Goal: Information Seeking & Learning: Find contact information

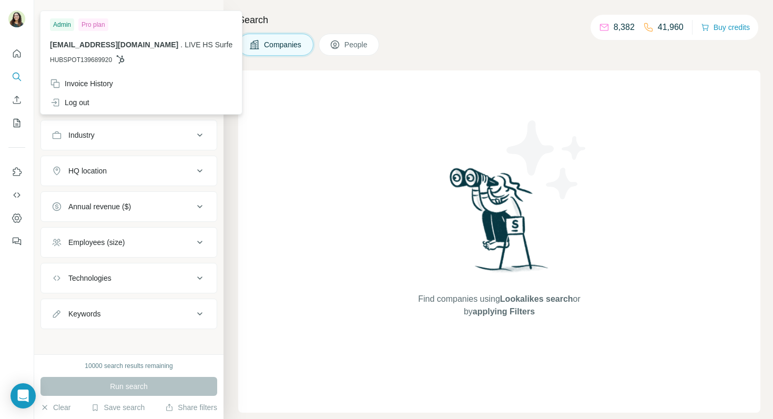
click at [16, 17] on img at bounding box center [16, 19] width 17 height 17
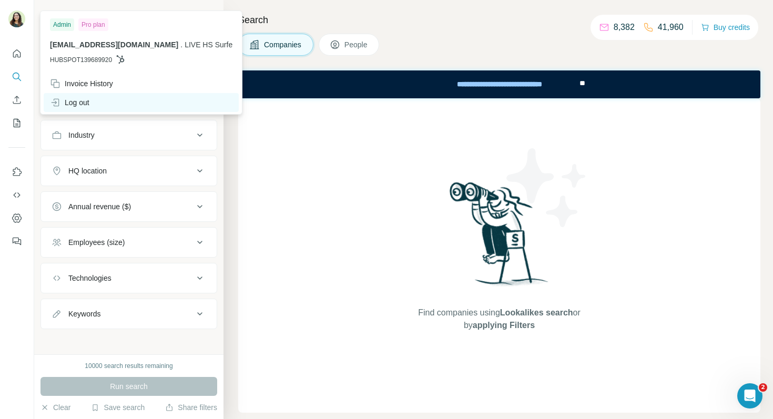
click at [91, 98] on div "Log out" at bounding box center [141, 102] width 195 height 19
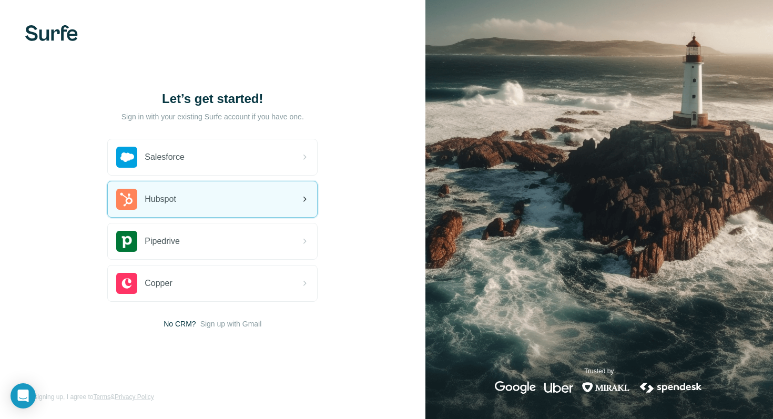
click at [180, 201] on div "Hubspot" at bounding box center [212, 199] width 209 height 36
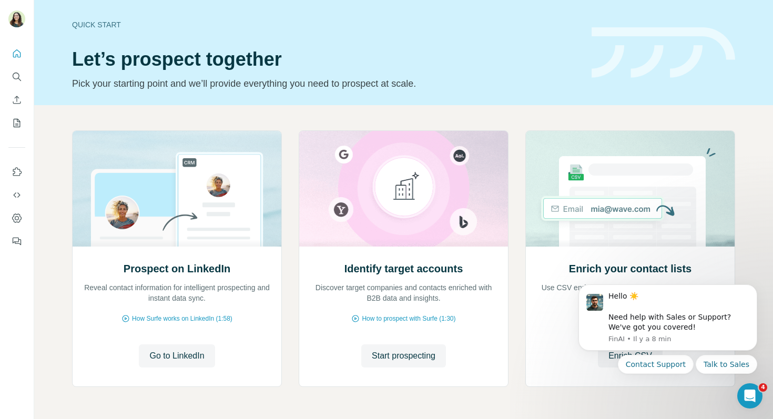
click at [15, 83] on button "Search" at bounding box center [16, 76] width 17 height 19
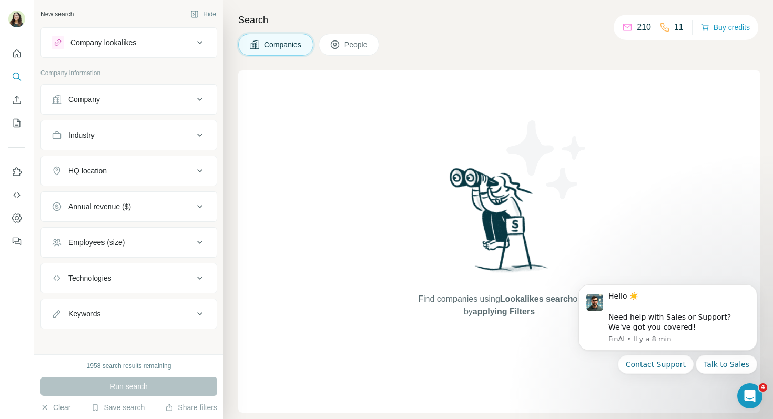
click at [90, 99] on div "Company" at bounding box center [84, 99] width 32 height 11
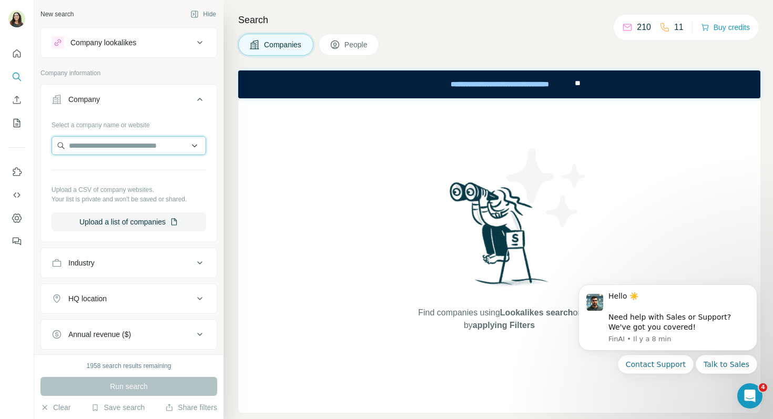
click at [118, 152] on input "text" at bounding box center [129, 145] width 155 height 19
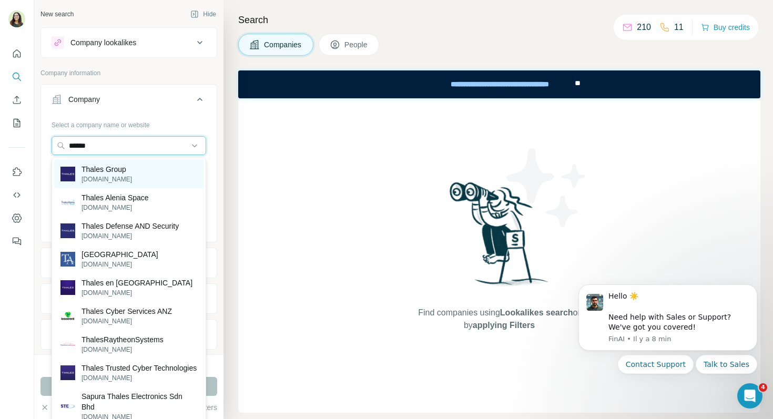
type input "******"
click at [119, 173] on p "Thales Group" at bounding box center [106, 169] width 50 height 11
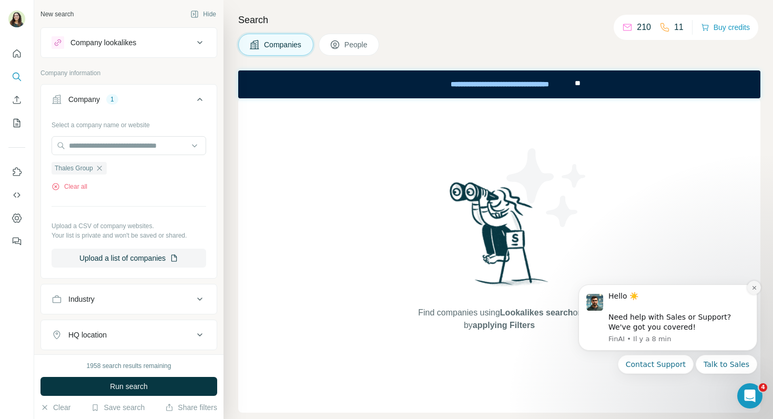
click at [755, 288] on icon "Dismiss notification" at bounding box center [754, 288] width 6 height 6
click at [753, 289] on icon "Dismiss notification" at bounding box center [754, 288] width 6 height 6
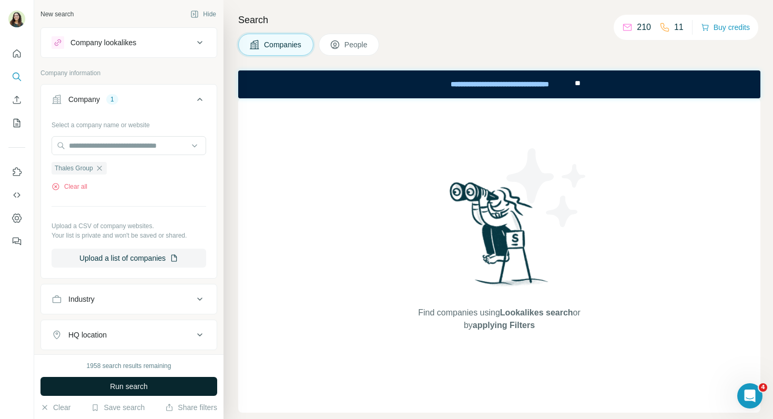
click at [118, 381] on span "Run search" at bounding box center [129, 386] width 38 height 11
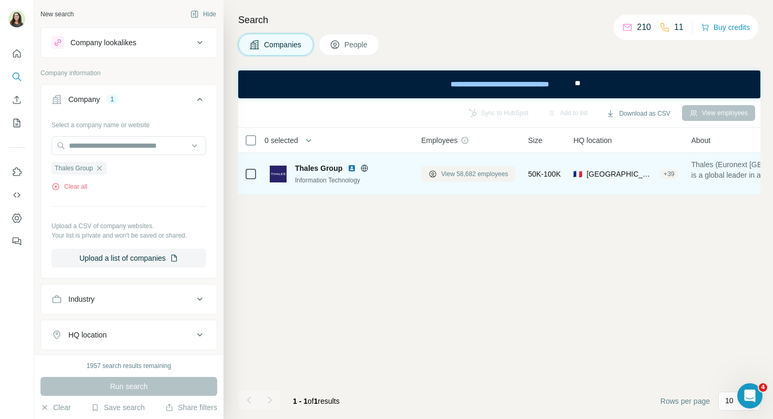
click at [447, 174] on span "View 58,682 employees" at bounding box center [474, 173] width 67 height 9
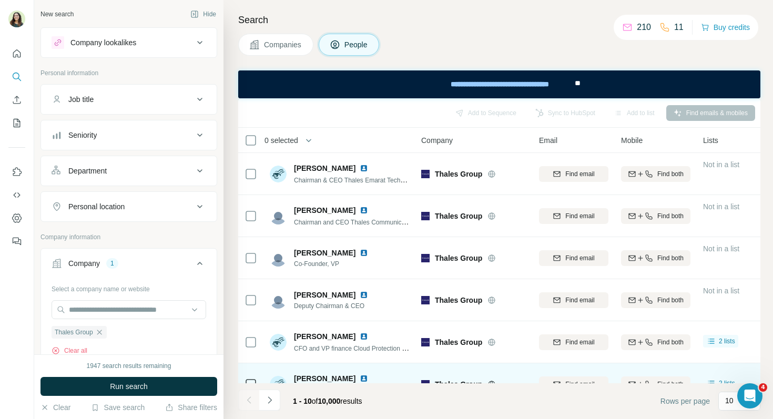
scroll to position [190, 0]
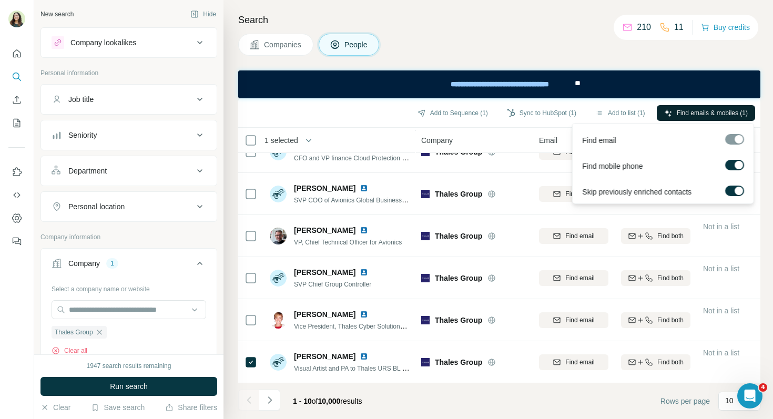
click at [712, 112] on span "Find emails & mobiles (1)" at bounding box center [711, 112] width 71 height 9
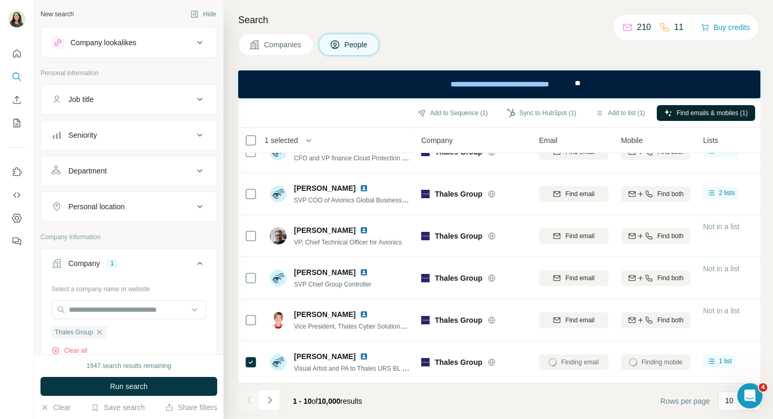
click at [631, 60] on div "Search Companies People Add to Sequence (1) Sync to HubSpot (1) Add to list (1)…" at bounding box center [497, 209] width 549 height 419
click at [431, 42] on div "Companies People" at bounding box center [499, 45] width 522 height 22
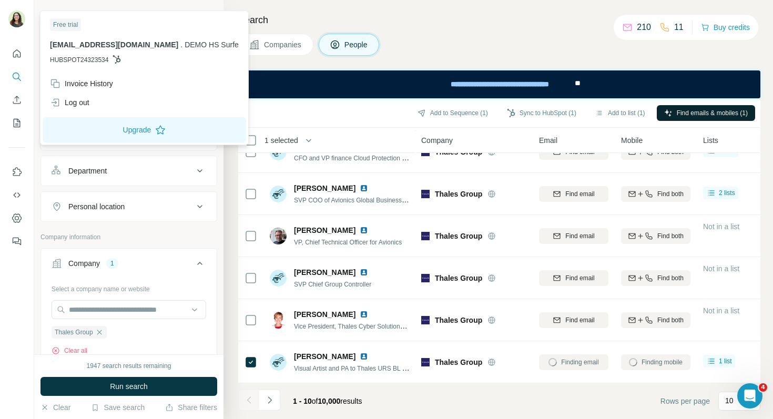
click at [18, 20] on img at bounding box center [16, 19] width 17 height 17
click at [154, 46] on span "[EMAIL_ADDRESS][DOMAIN_NAME]" at bounding box center [114, 44] width 128 height 8
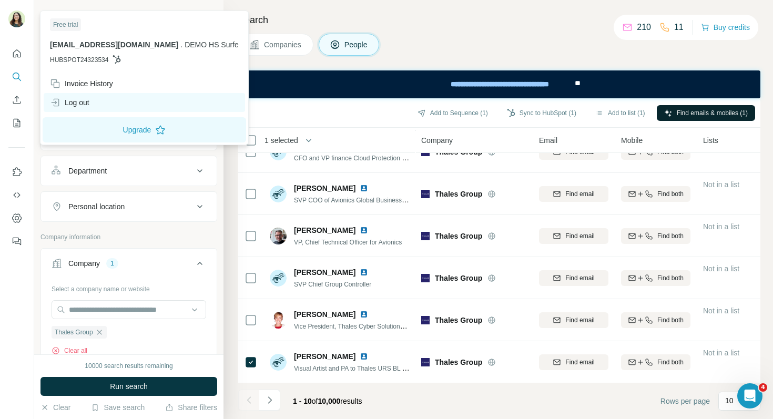
click at [87, 102] on div "Log out" at bounding box center [69, 102] width 39 height 11
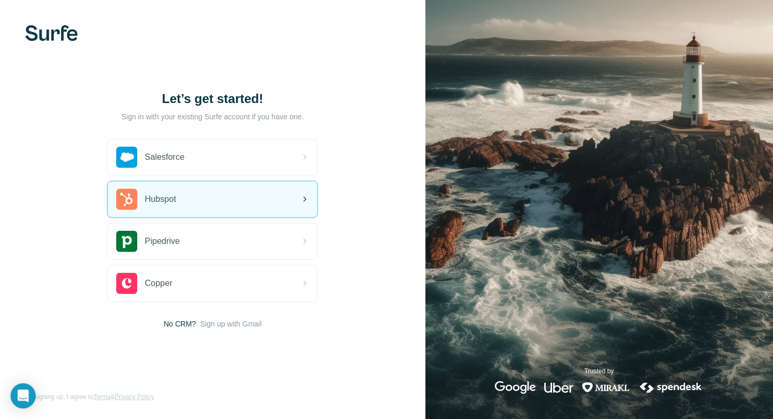
click at [194, 197] on div "Hubspot" at bounding box center [212, 199] width 209 height 36
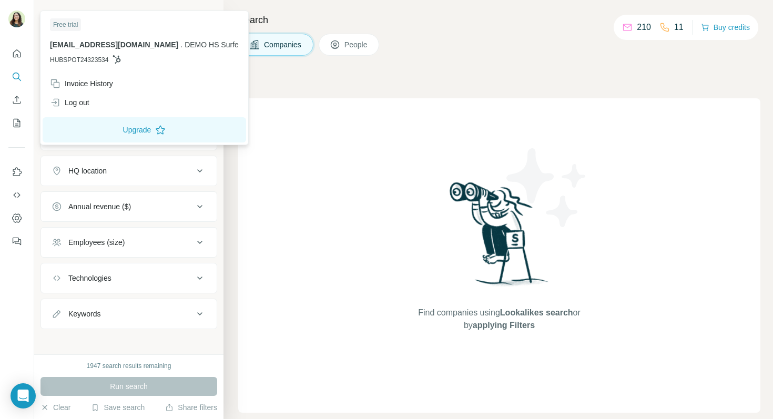
click at [13, 19] on img at bounding box center [16, 19] width 17 height 17
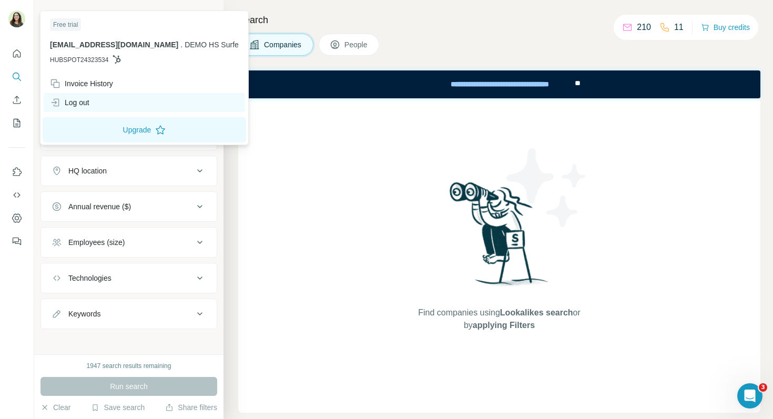
click at [94, 97] on div "Log out" at bounding box center [144, 102] width 201 height 19
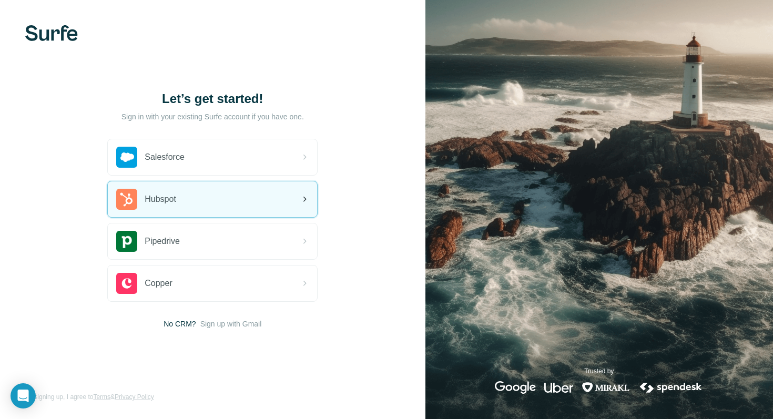
click at [152, 214] on div "Hubspot" at bounding box center [212, 199] width 209 height 36
